Goal: Register for event/course

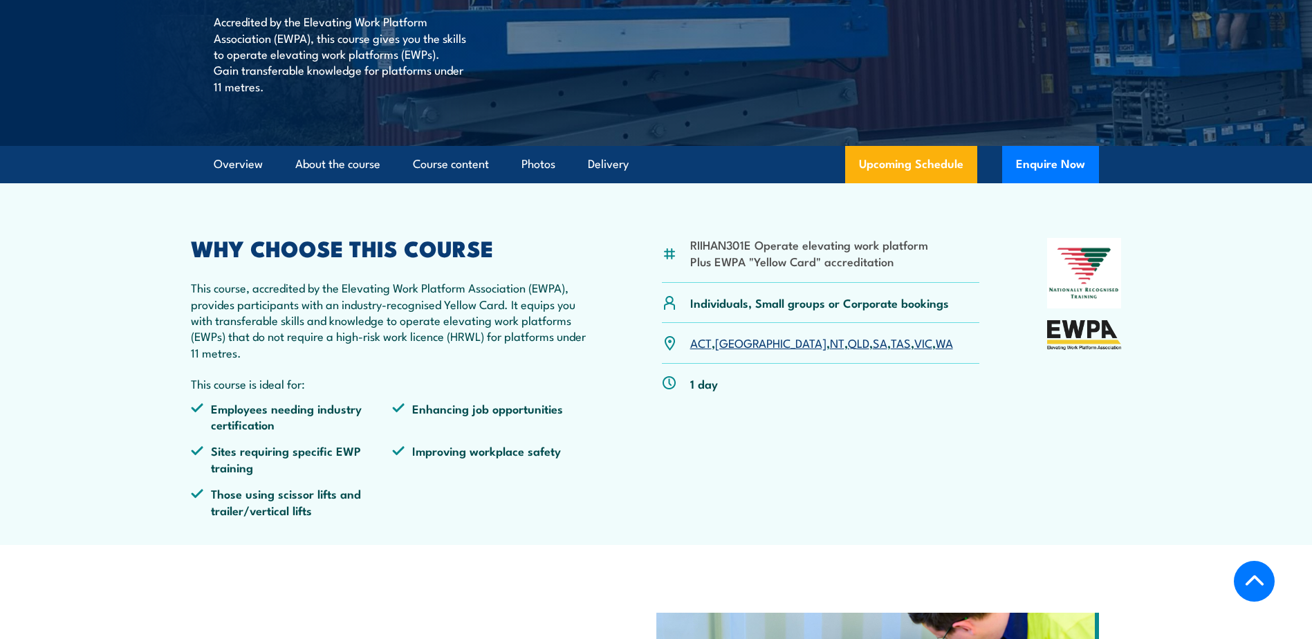
click at [830, 342] on link "NT" at bounding box center [837, 342] width 15 height 17
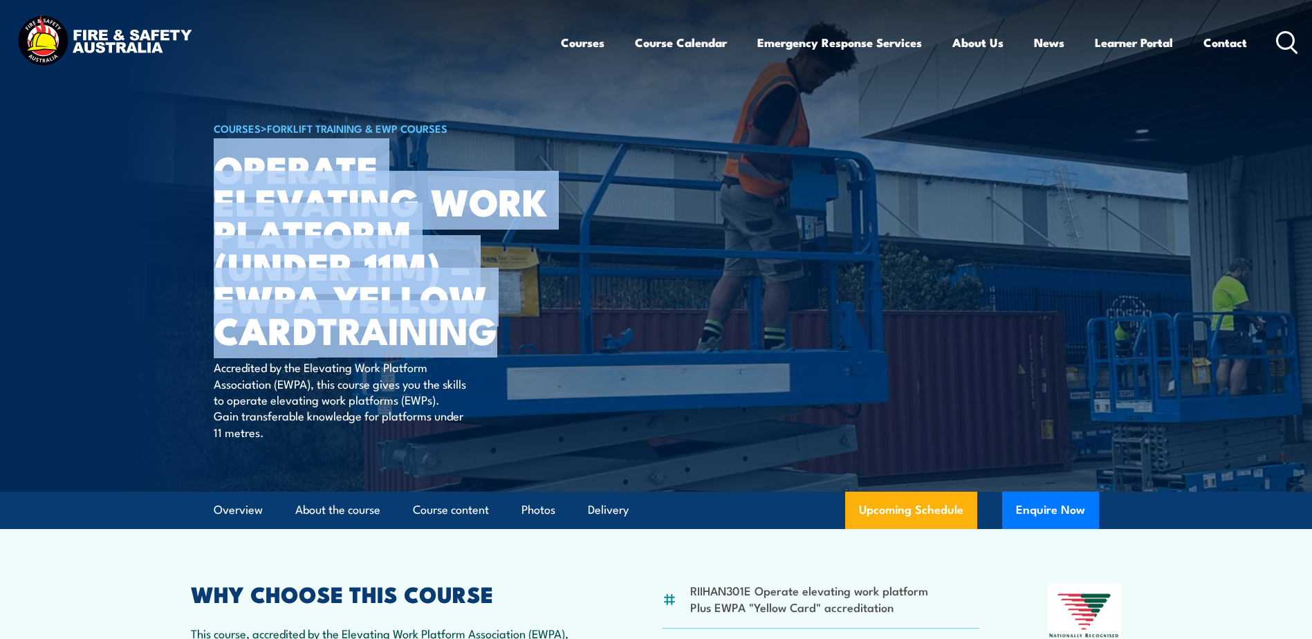
drag, startPoint x: 214, startPoint y: 167, endPoint x: 516, endPoint y: 327, distance: 342.0
click at [516, 327] on h1 "Operate Elevating Work Platform (under 11m) – EWPA Yellow Card TRAINING" at bounding box center [385, 249] width 342 height 194
click at [114, 396] on img at bounding box center [656, 246] width 1312 height 492
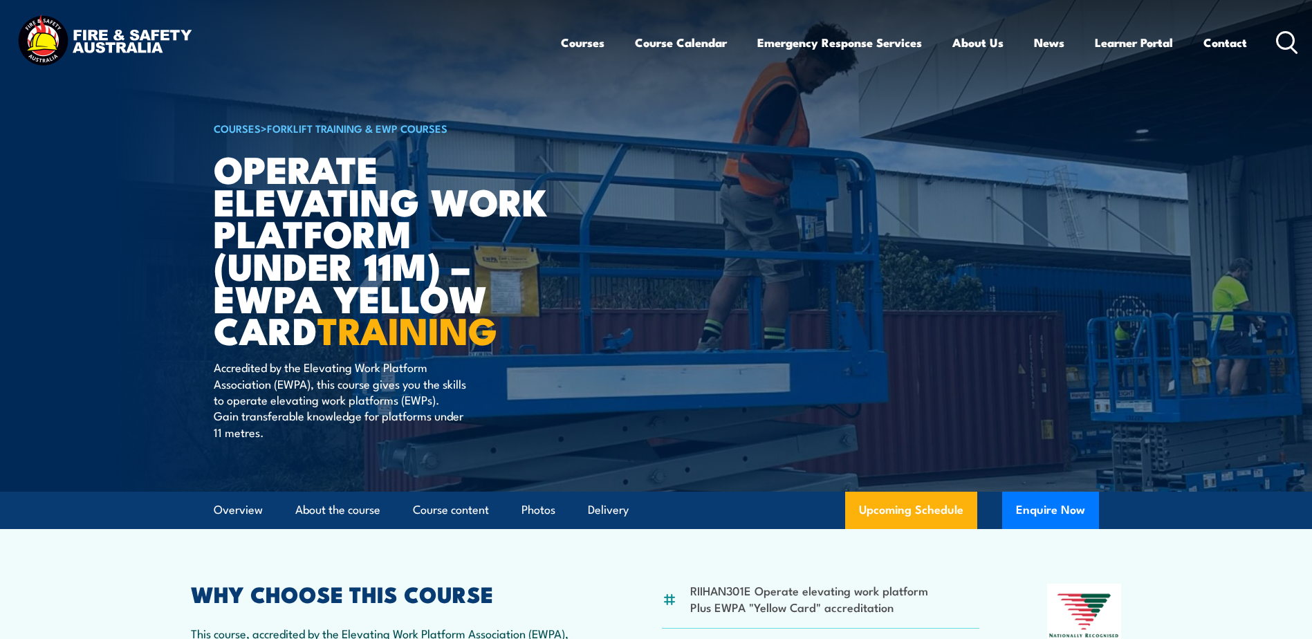
click at [287, 65] on div "Courses Course Calendar Emergency Response Services Services Overview Emergency…" at bounding box center [656, 41] width 1285 height 59
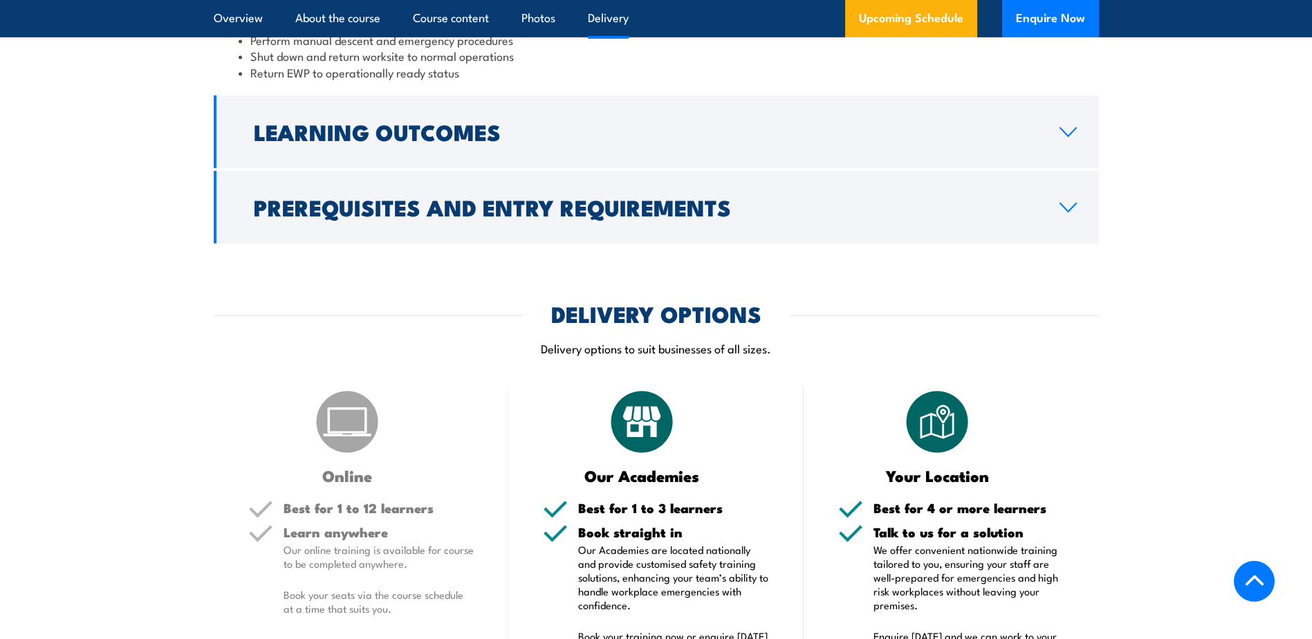
scroll to position [1660, 0]
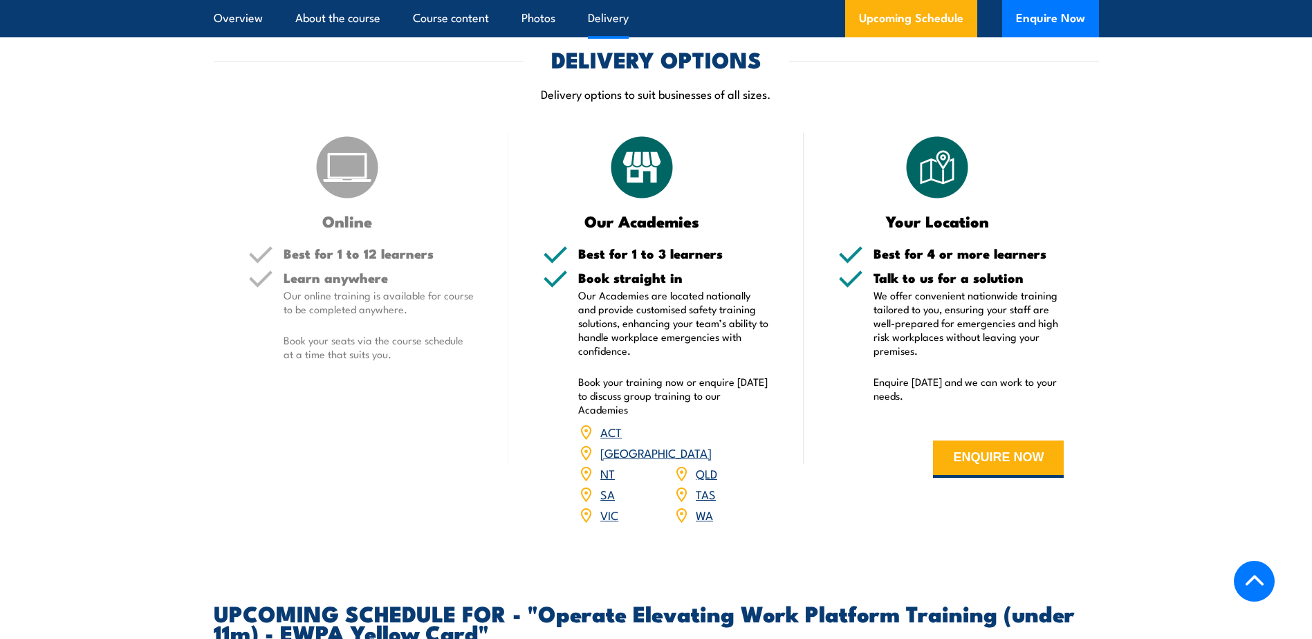
click at [608, 465] on link "NT" at bounding box center [608, 473] width 15 height 17
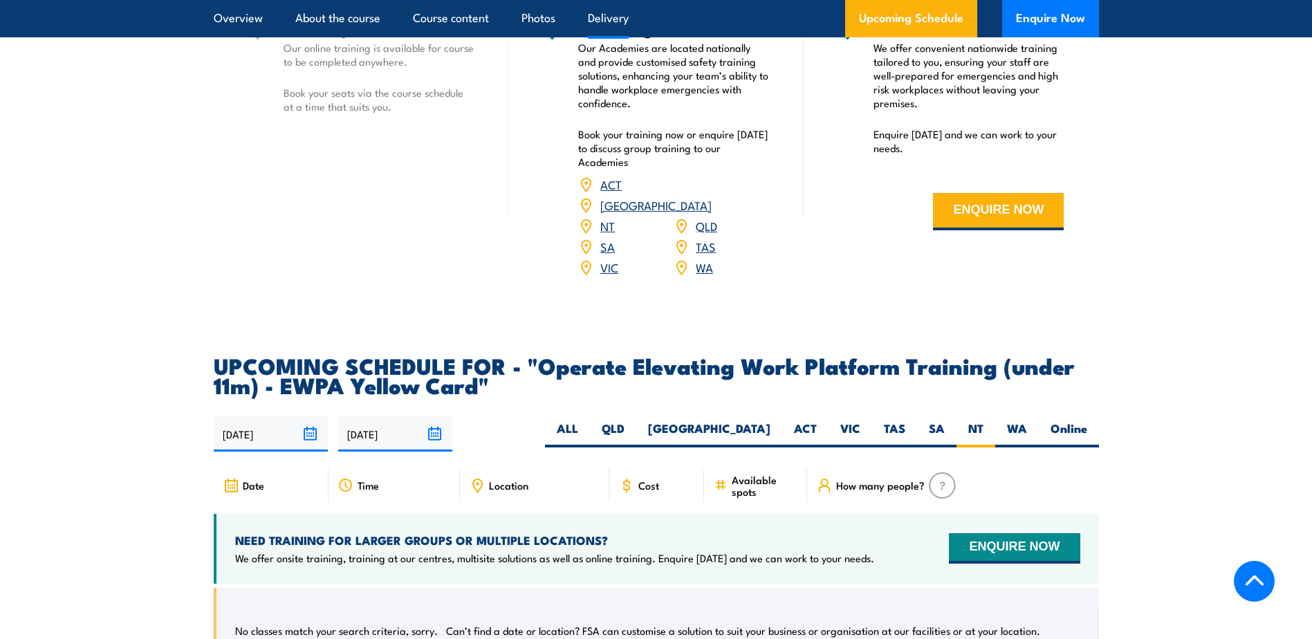
scroll to position [1897, 0]
